Goal: Task Accomplishment & Management: Use online tool/utility

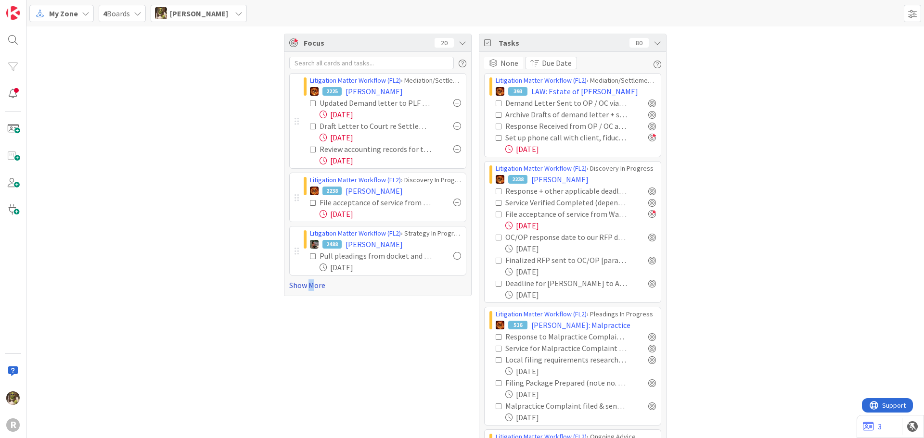
click at [307, 284] on link "Show More" at bounding box center [377, 286] width 177 height 12
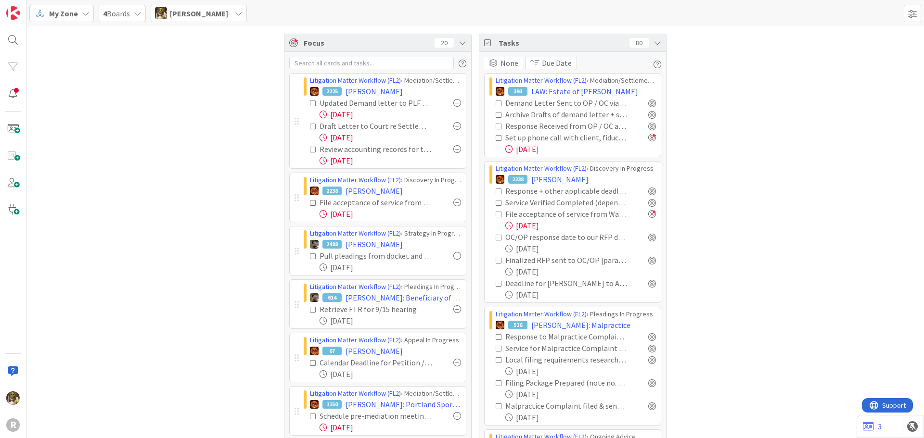
click at [454, 203] on div at bounding box center [457, 203] width 8 height 8
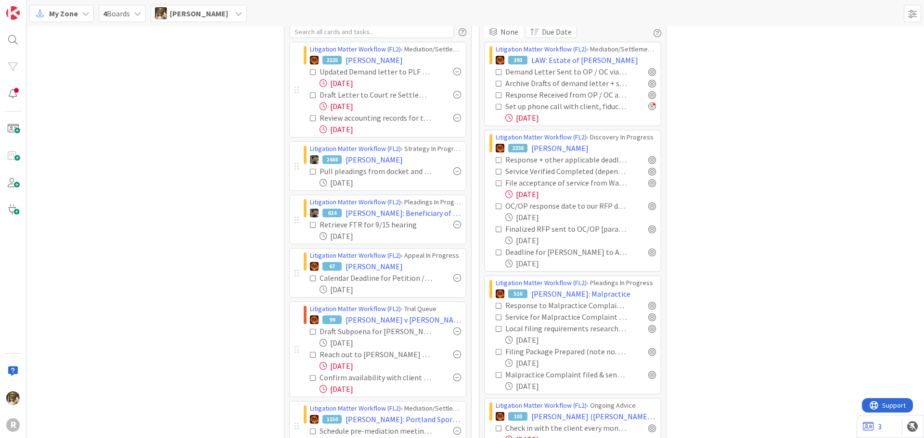
scroll to position [48, 0]
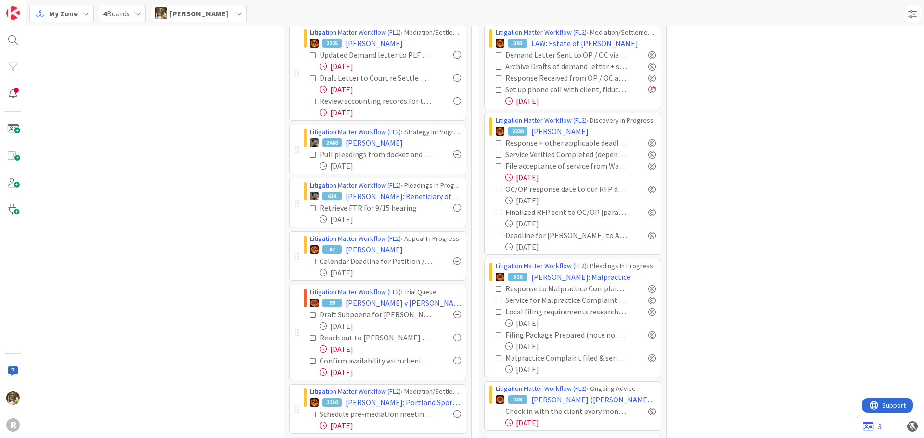
click at [456, 261] on div at bounding box center [457, 261] width 8 height 8
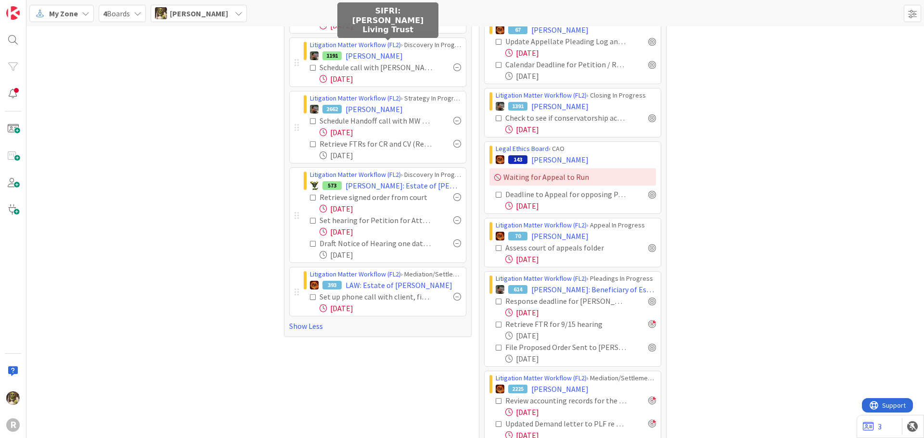
scroll to position [481, 0]
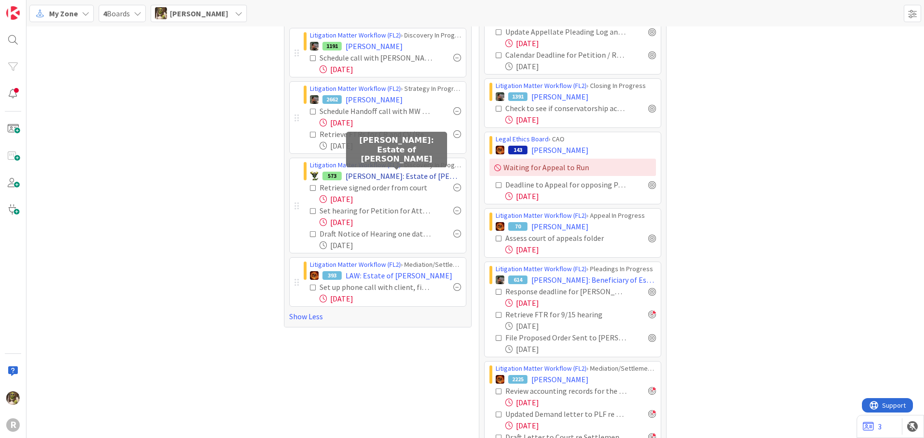
click at [379, 176] on span "DIXSON: Estate of Pamela Dykman" at bounding box center [402, 176] width 115 height 12
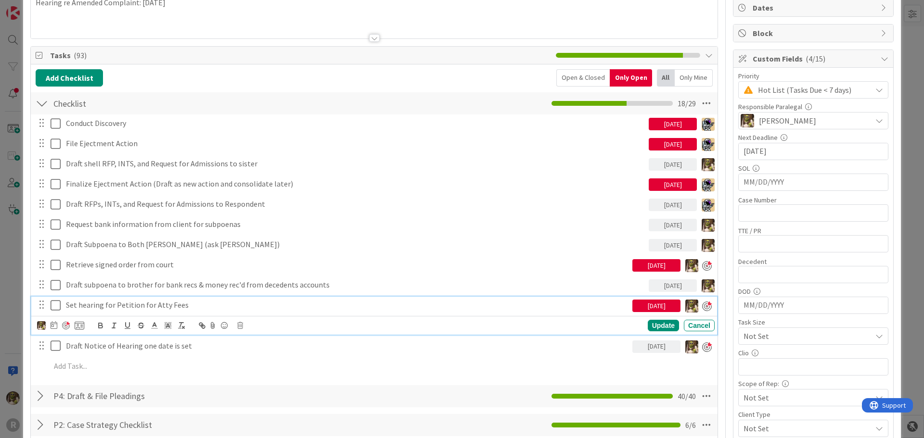
click at [102, 304] on p "Set hearing for Petition for Atty Fees" at bounding box center [347, 305] width 562 height 11
click at [57, 324] on icon at bounding box center [54, 325] width 7 height 8
click at [145, 423] on td "18" at bounding box center [146, 424] width 19 height 18
type input "09/18/2025"
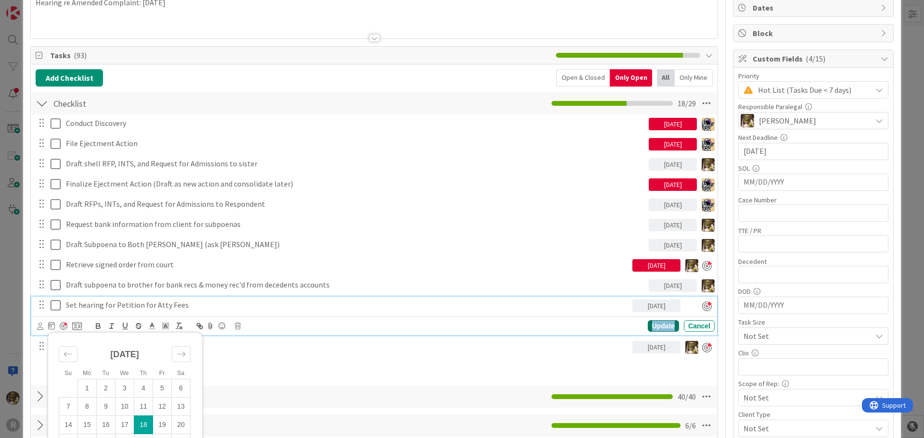
click at [659, 324] on div "Update" at bounding box center [663, 326] width 31 height 12
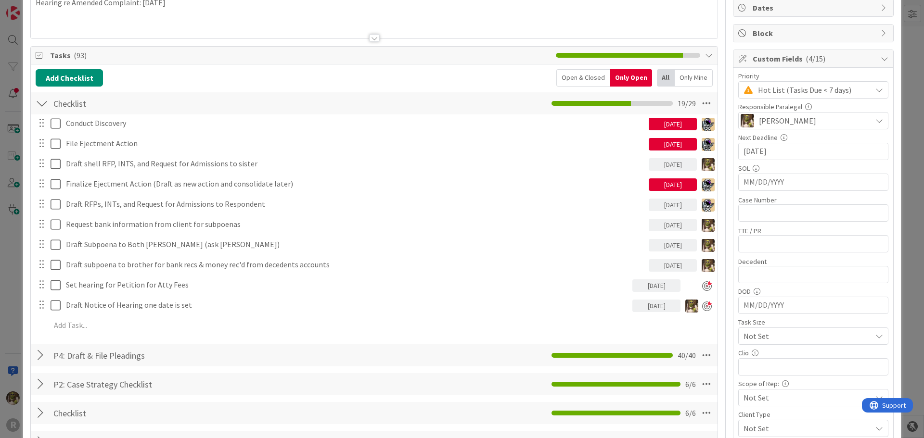
scroll to position [305, 0]
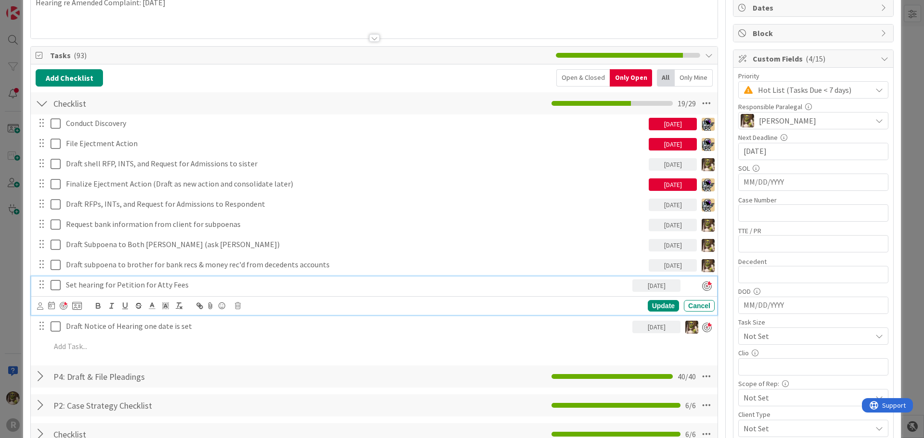
click at [182, 278] on div "Set hearing for Petition for Atty Fees" at bounding box center [347, 285] width 570 height 17
click at [38, 305] on icon at bounding box center [40, 306] width 6 height 7
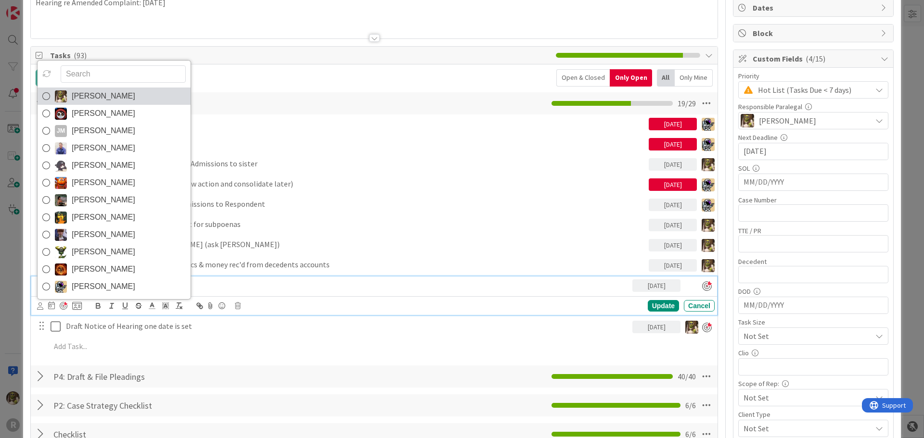
click at [44, 96] on icon at bounding box center [46, 96] width 8 height 14
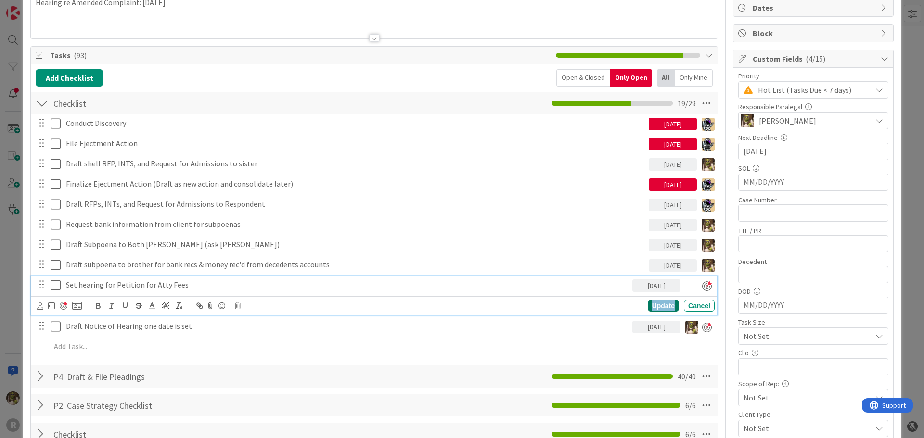
click at [658, 307] on div "Update" at bounding box center [663, 306] width 31 height 12
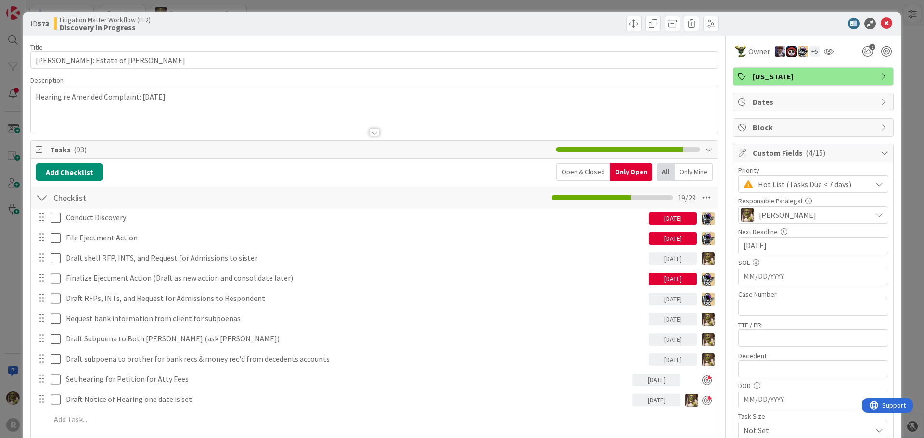
scroll to position [0, 0]
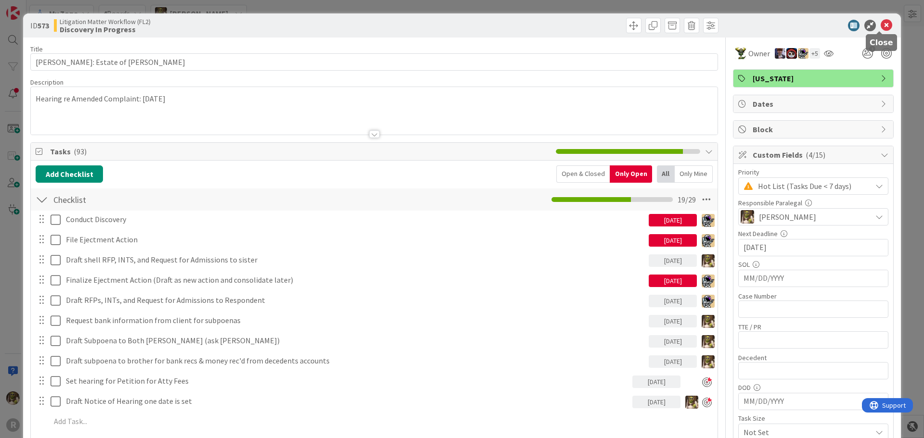
click at [887, 23] on div "ID 573 Litigation Matter Workflow (FL2) Discovery In Progress" at bounding box center [462, 25] width 878 height 24
click at [884, 26] on icon at bounding box center [886, 26] width 12 height 12
